Goal: Task Accomplishment & Management: Use online tool/utility

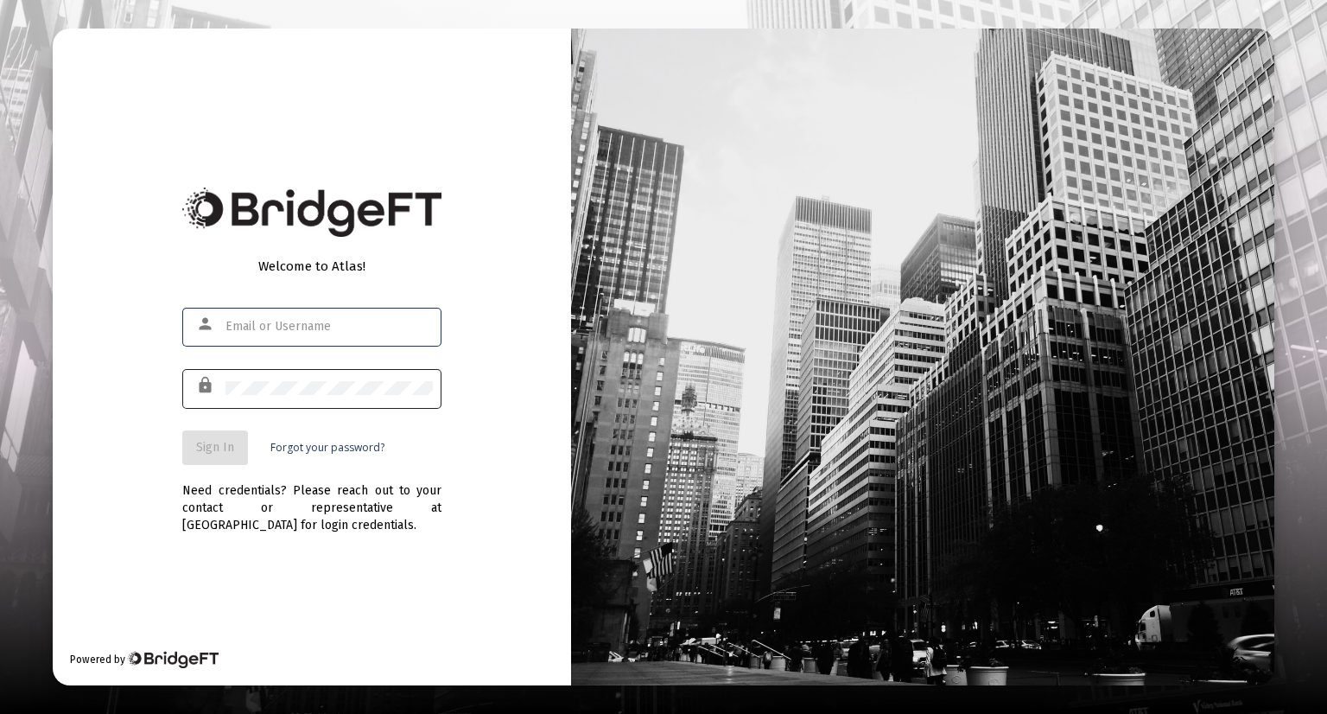
type input "[EMAIL_ADDRESS][DOMAIN_NAME]"
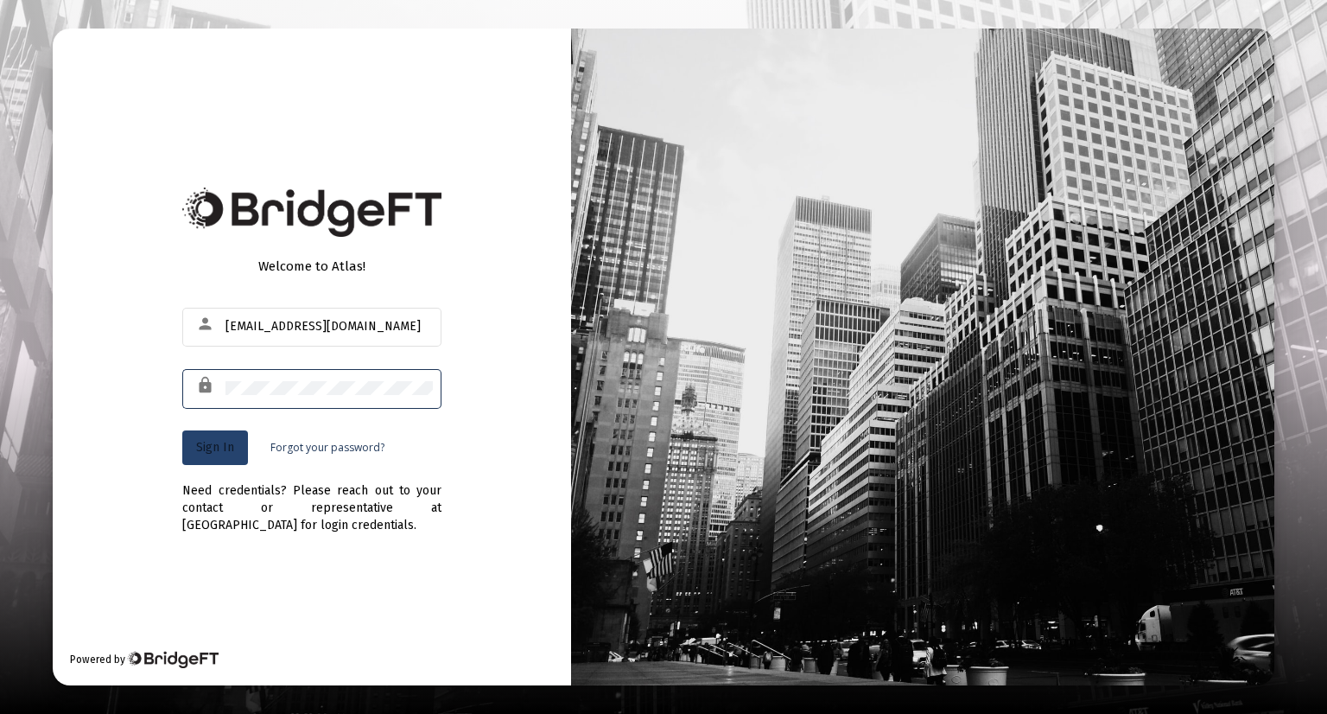
click at [214, 449] on span "Sign In" at bounding box center [215, 447] width 38 height 15
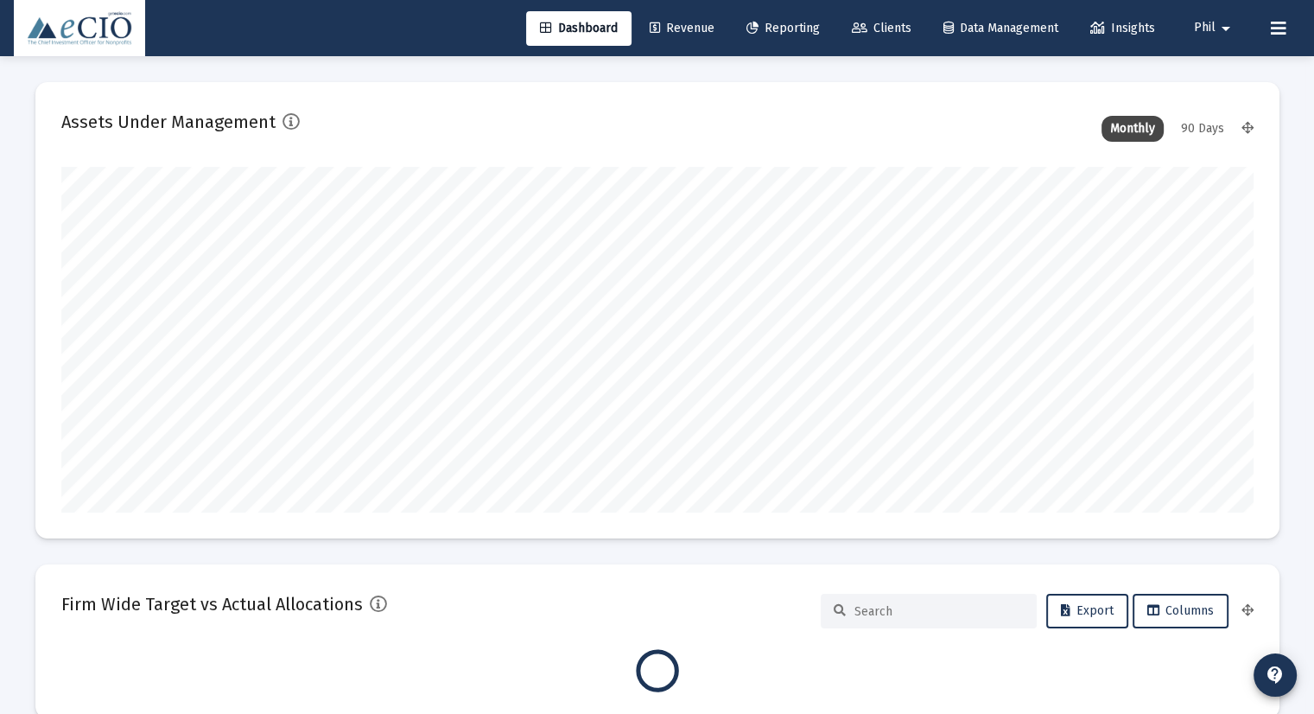
scroll to position [346, 1193]
type input "[DATE]"
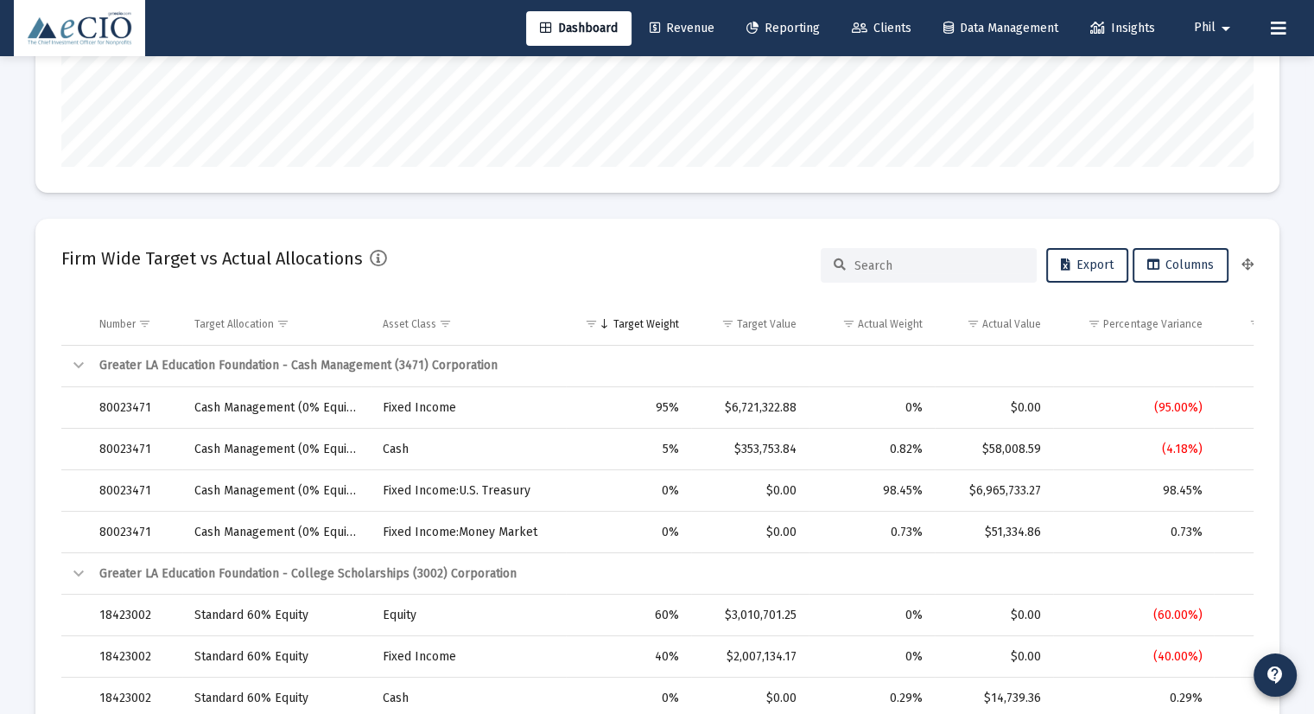
scroll to position [951, 0]
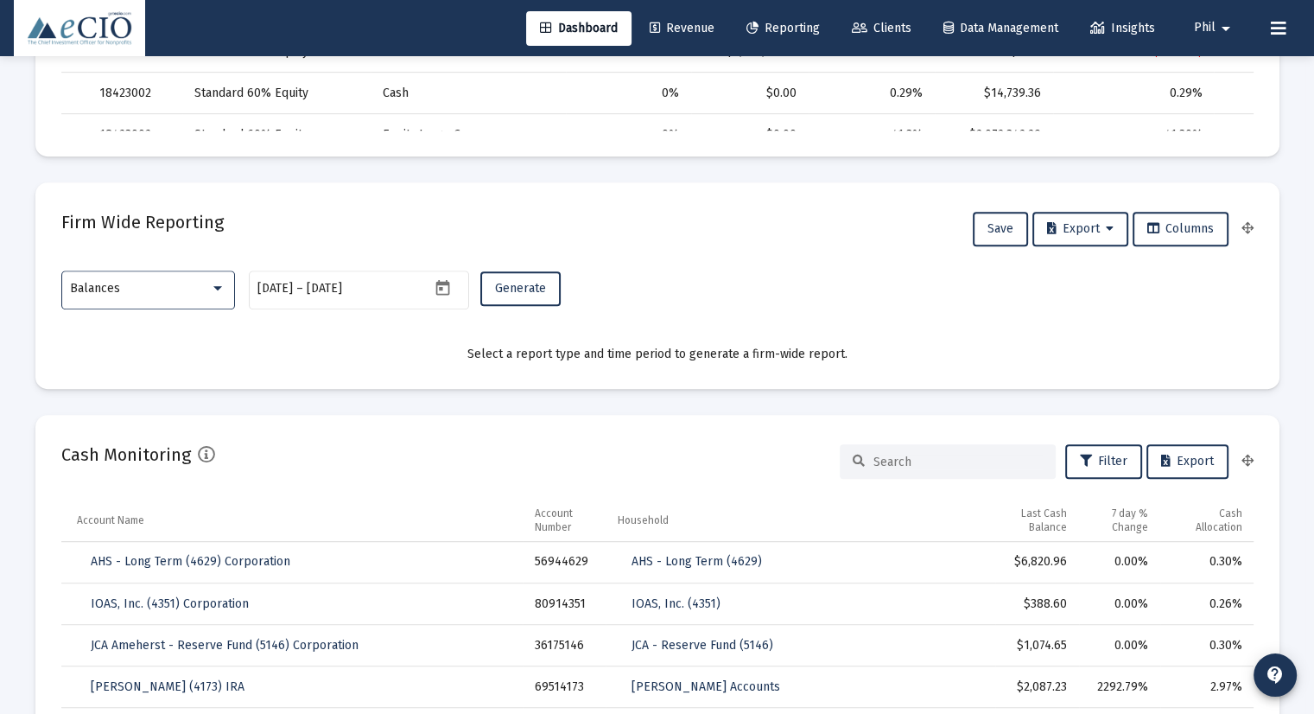
click at [170, 293] on div "Balances" at bounding box center [140, 289] width 140 height 14
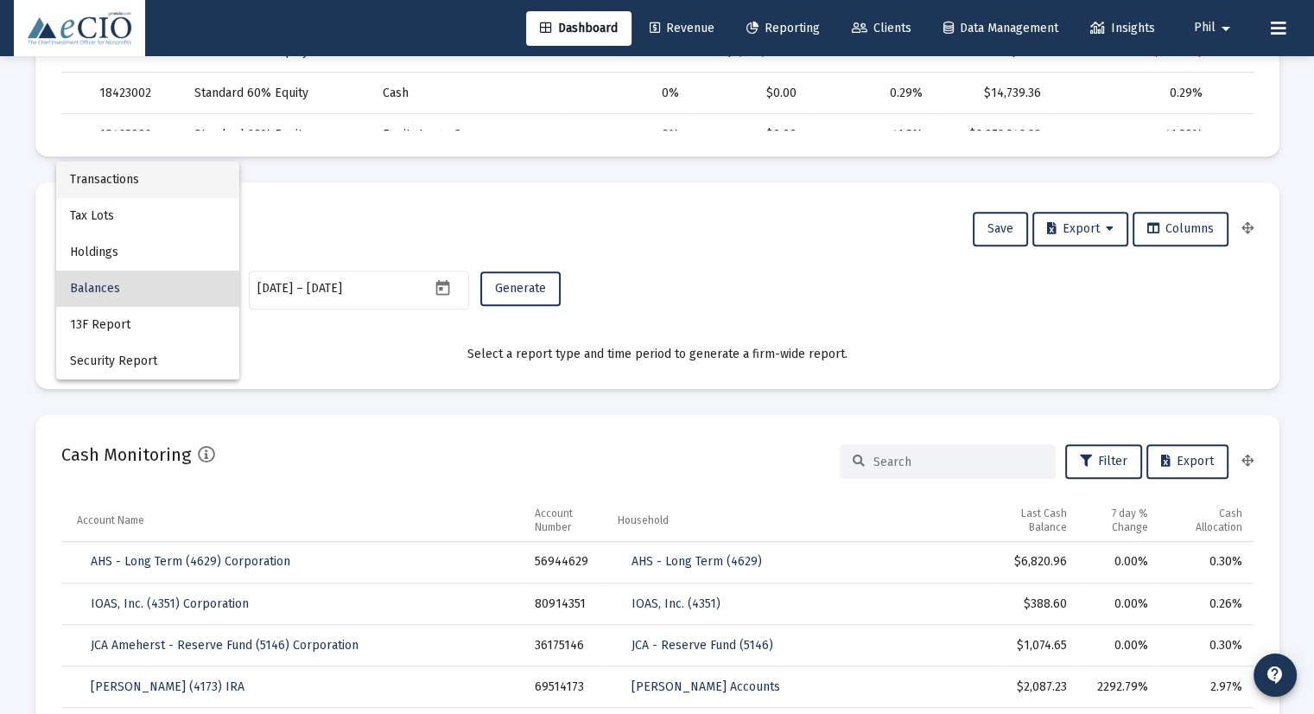
click at [173, 177] on span "Transactions" at bounding box center [148, 180] width 156 height 36
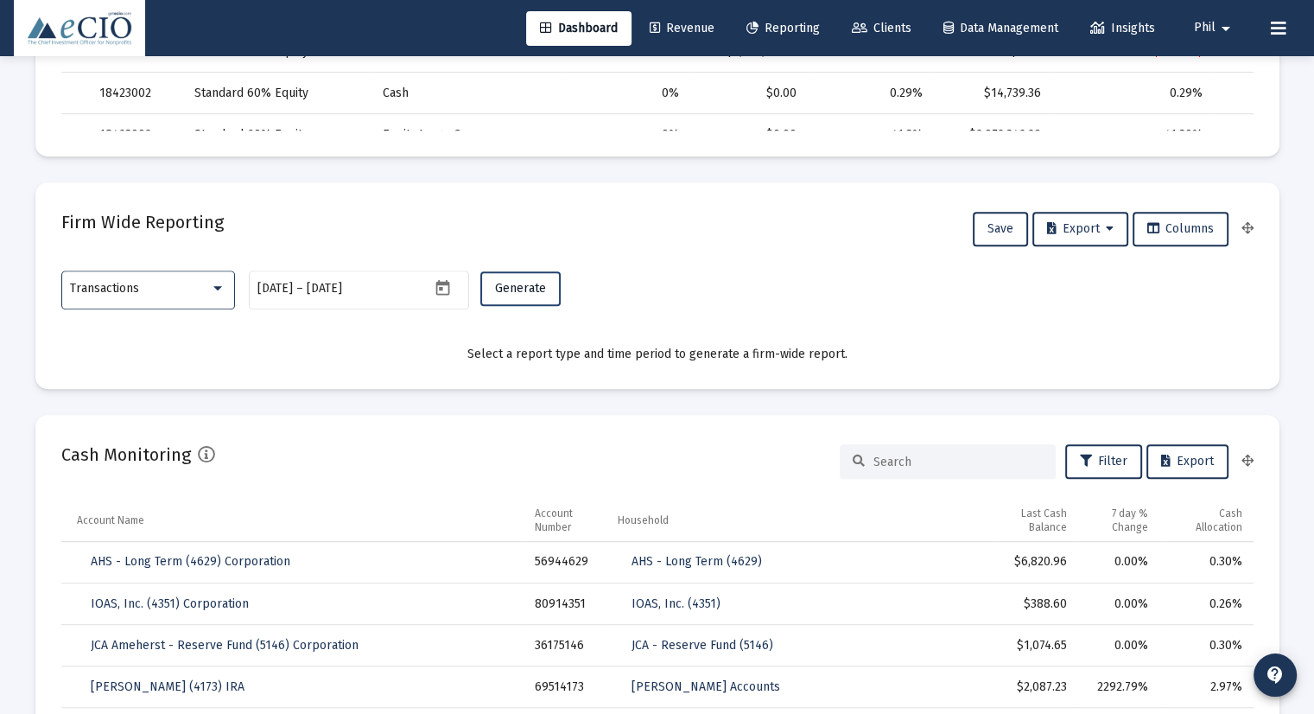
click at [531, 296] on button "Generate" at bounding box center [520, 288] width 80 height 35
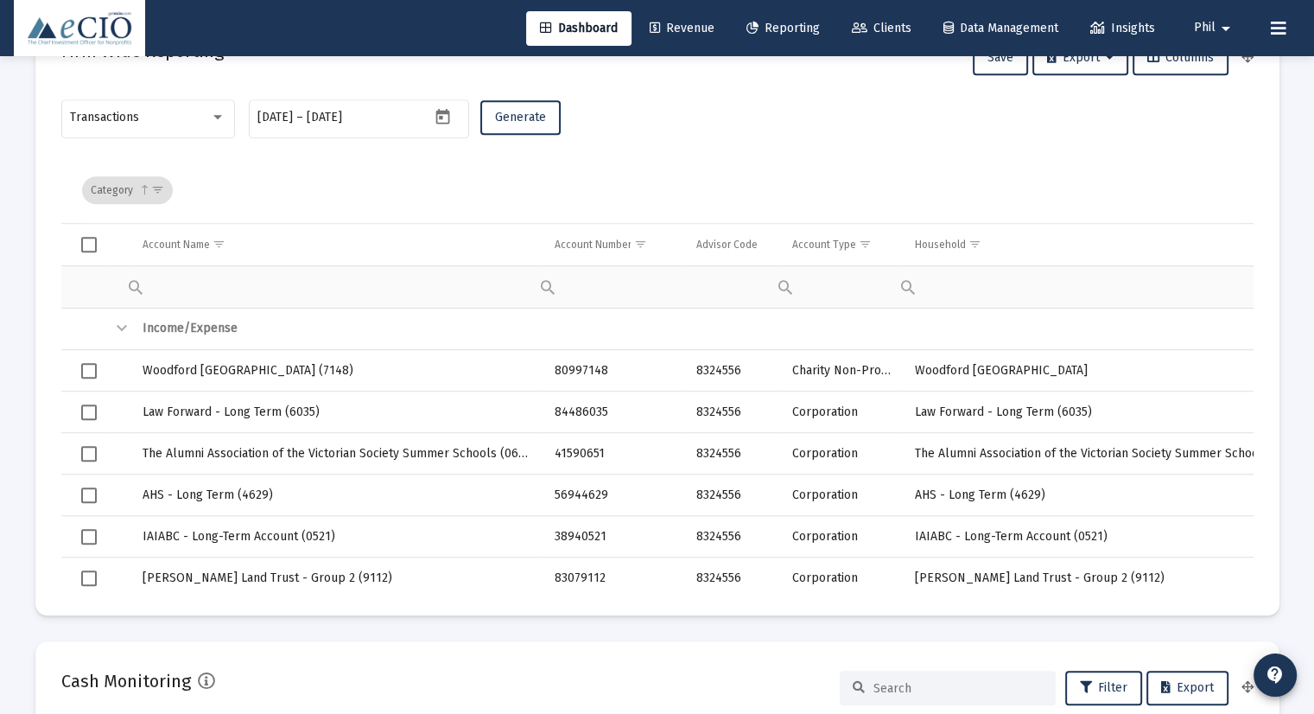
scroll to position [1123, 0]
drag, startPoint x: 531, startPoint y: 588, endPoint x: 580, endPoint y: 594, distance: 49.5
click at [580, 594] on mat-card "Firm Wide Reporting Save Export Columns Transactions [DATE] [DATE] – [DATE] Gen…" at bounding box center [657, 312] width 1244 height 604
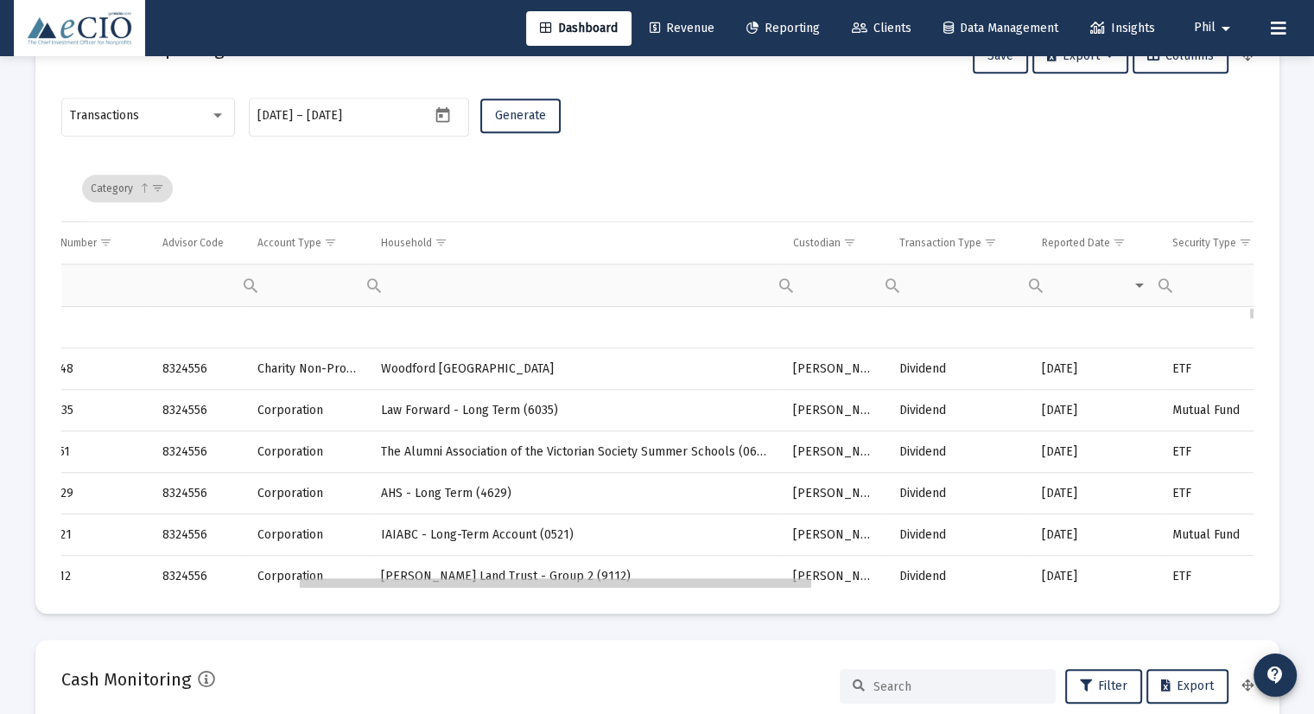
scroll to position [0, 0]
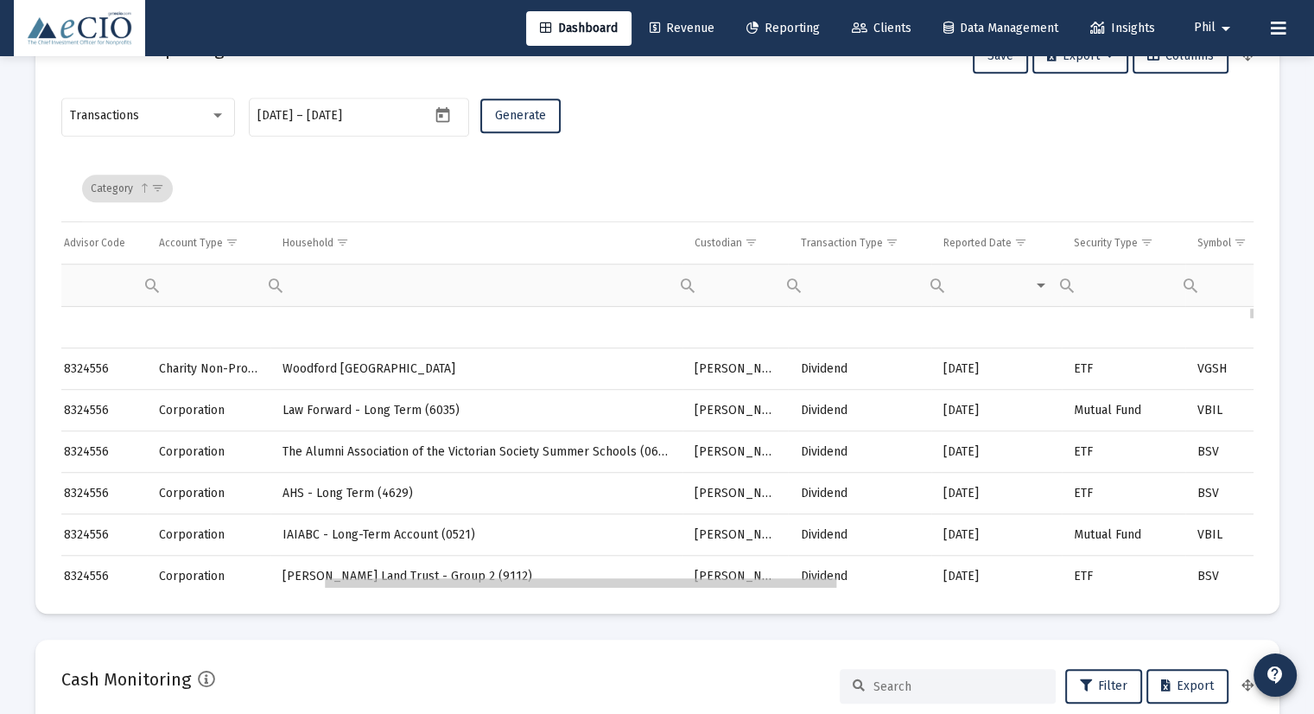
drag, startPoint x: 547, startPoint y: 583, endPoint x: 833, endPoint y: 582, distance: 286.0
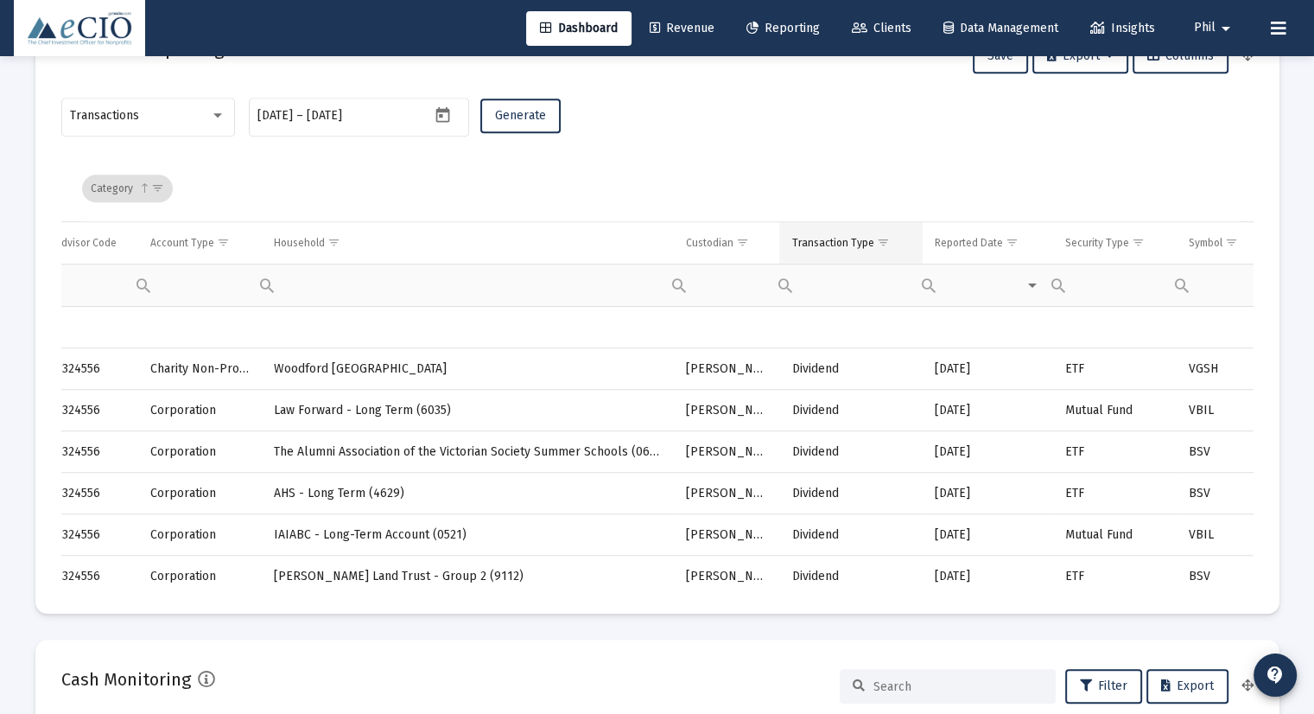
click at [879, 241] on span "Show filter options for column 'Transaction Type'" at bounding box center [882, 242] width 13 height 13
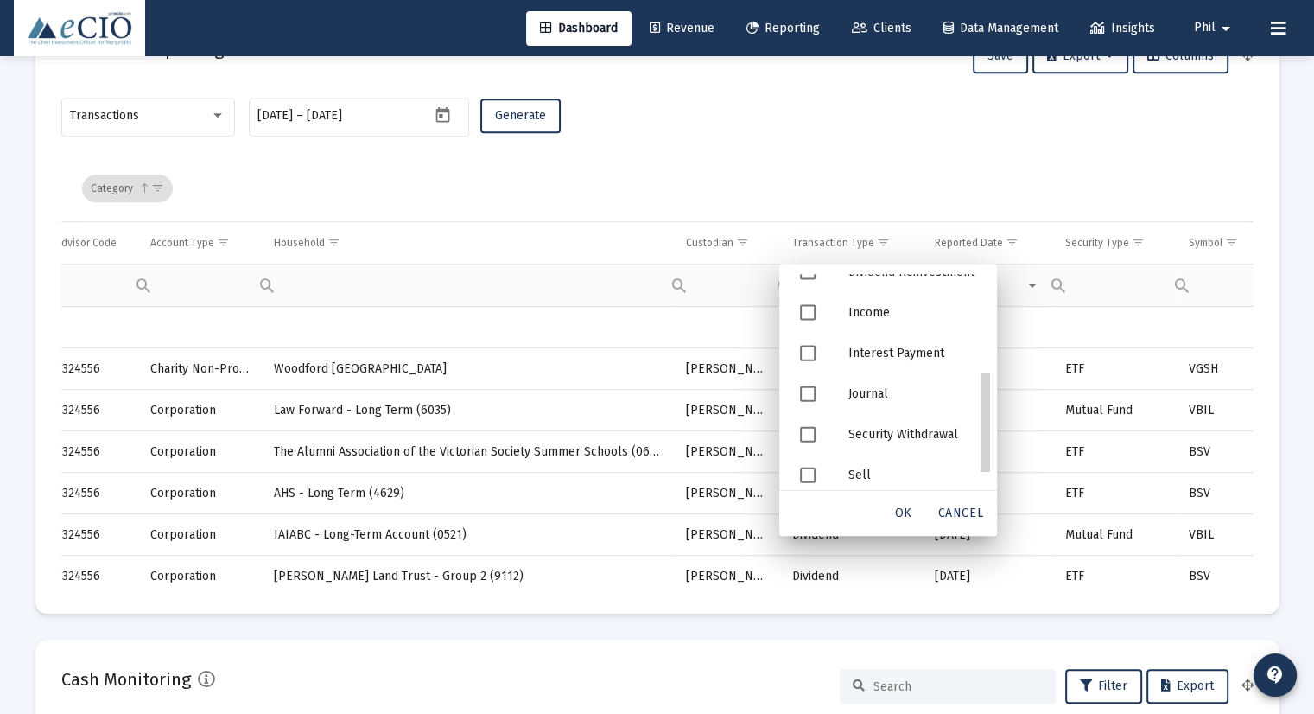
scroll to position [239, 0]
drag, startPoint x: 989, startPoint y: 436, endPoint x: 993, endPoint y: 428, distance: 9.7
click at [809, 424] on span "Filter options" at bounding box center [808, 425] width 16 height 16
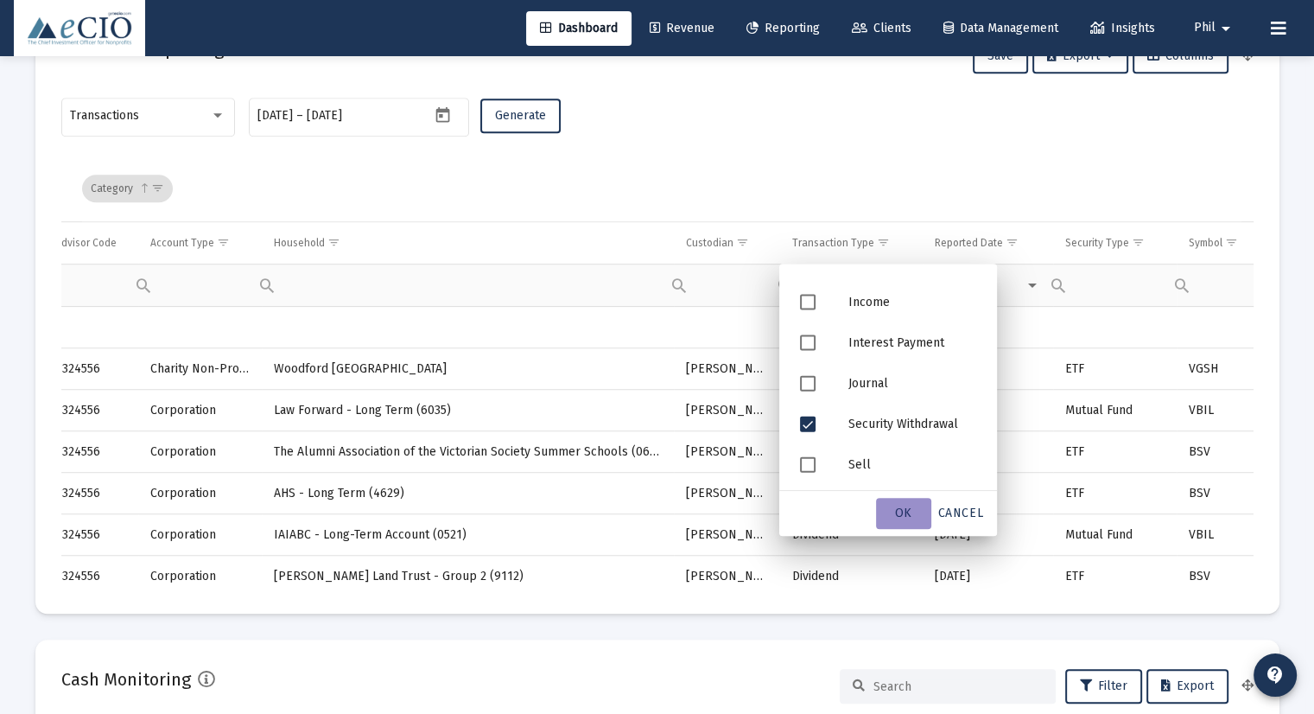
click at [912, 519] on div "OK" at bounding box center [903, 513] width 55 height 31
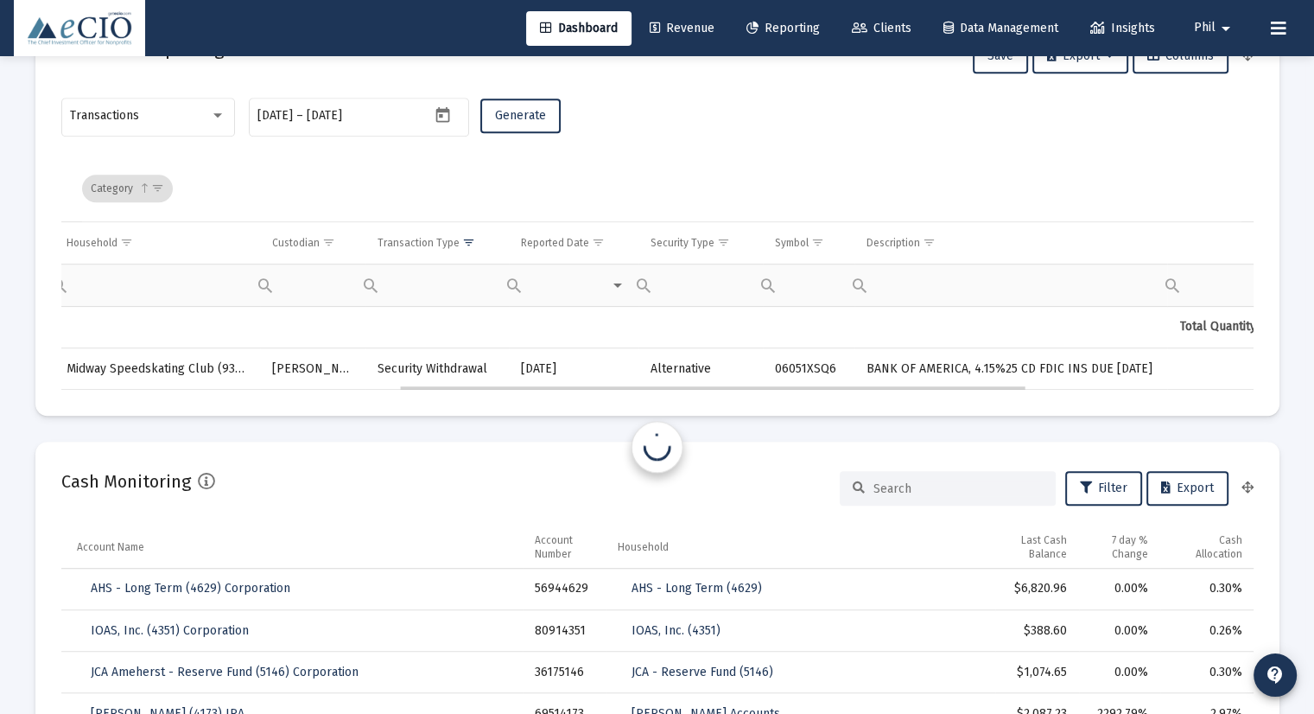
scroll to position [0, 639]
